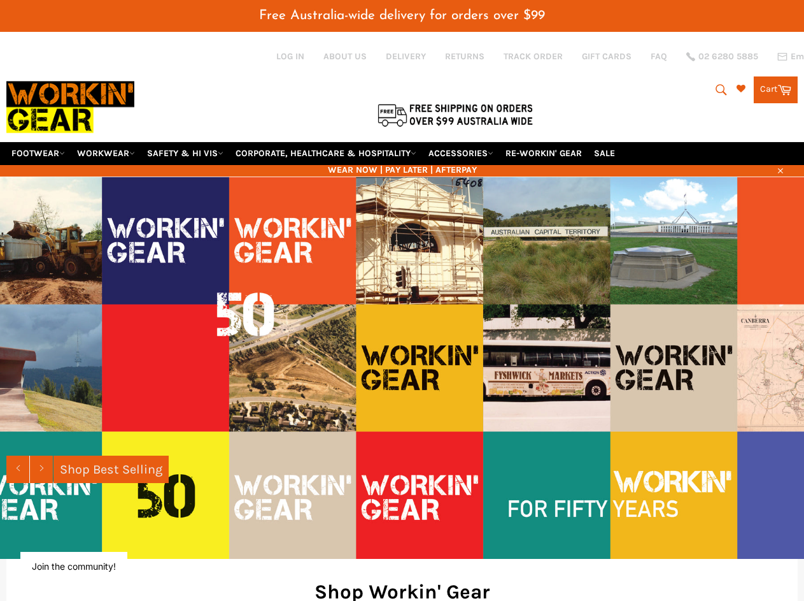
click at [402, 300] on img at bounding box center [402, 367] width 804 height 382
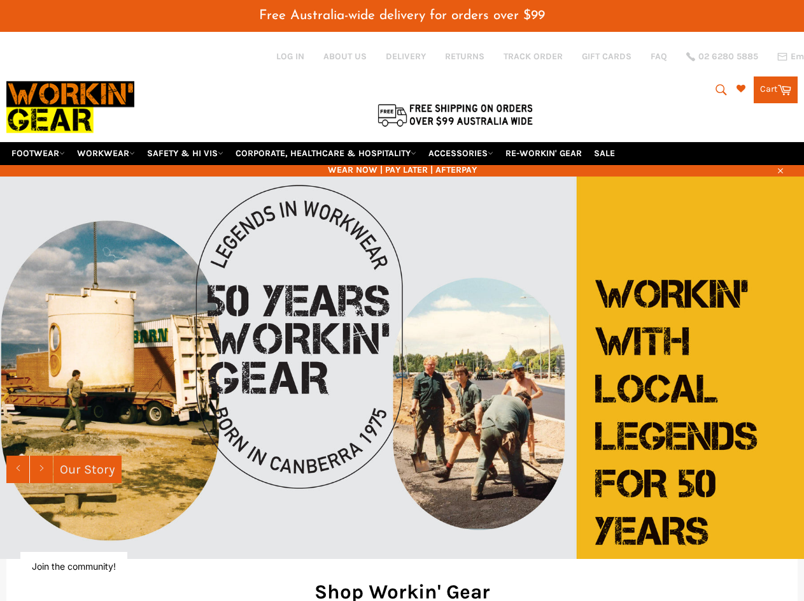
click at [402, 15] on span "Free Australia-wide delivery for orders over $99" at bounding box center [402, 15] width 286 height 13
click at [718, 90] on icon "submit" at bounding box center [722, 90] width 14 height 14
click at [780, 169] on icon "button" at bounding box center [780, 170] width 5 height 5
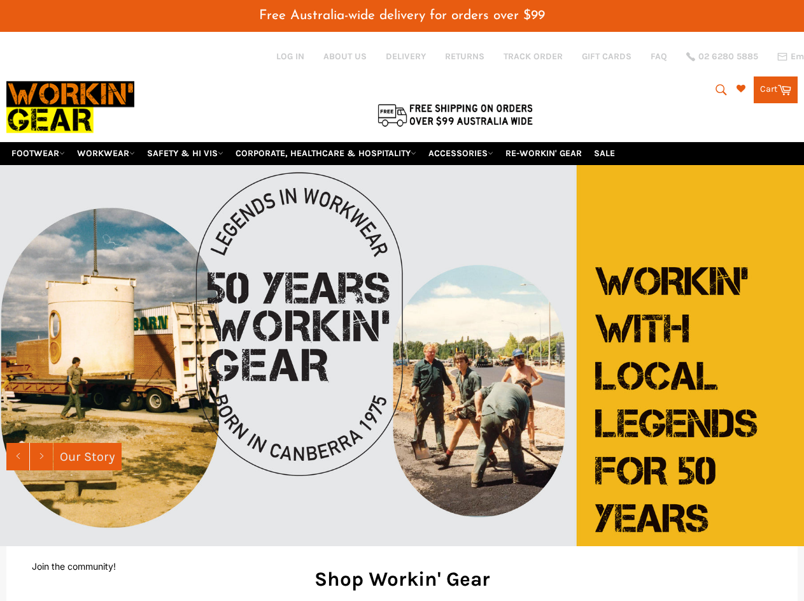
click at [402, 367] on img at bounding box center [402, 355] width 804 height 382
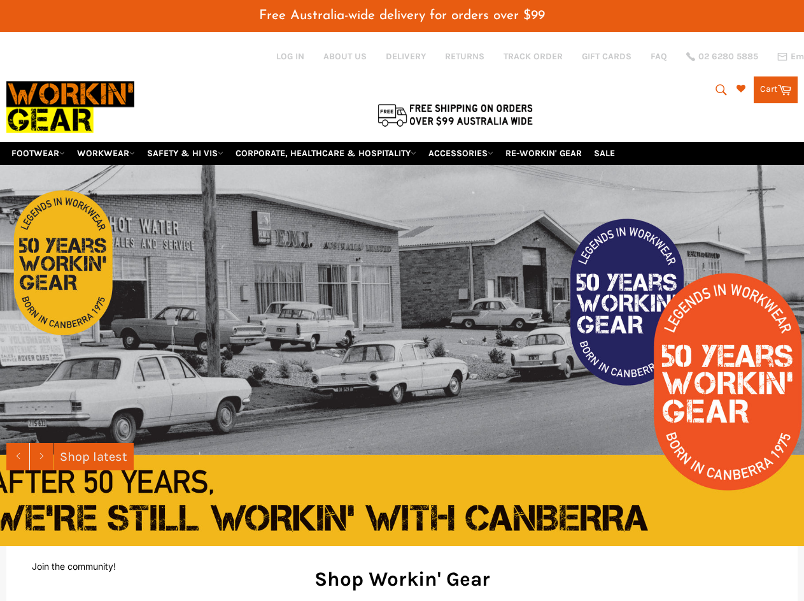
click at [41, 470] on link "Next slide" at bounding box center [41, 456] width 24 height 27
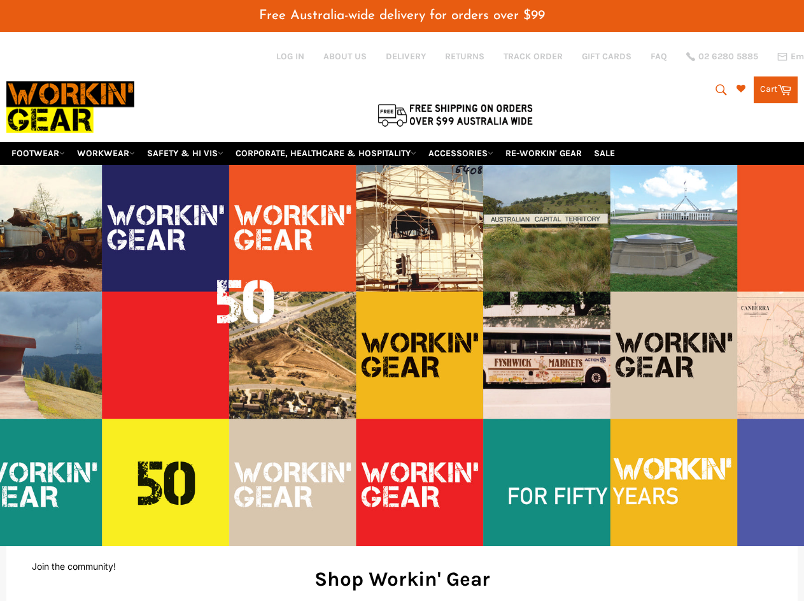
click at [75, 566] on button "Join the community!" at bounding box center [74, 565] width 84 height 11
